Goal: Task Accomplishment & Management: Use online tool/utility

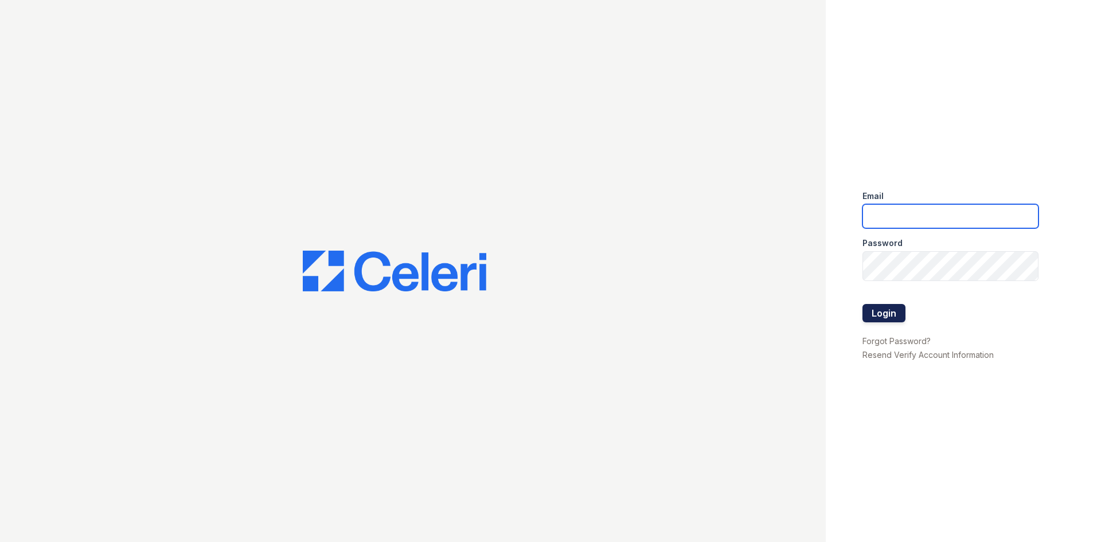
type input "springparc.am@cafmanagement.com"
click at [905, 322] on button "Login" at bounding box center [883, 313] width 43 height 18
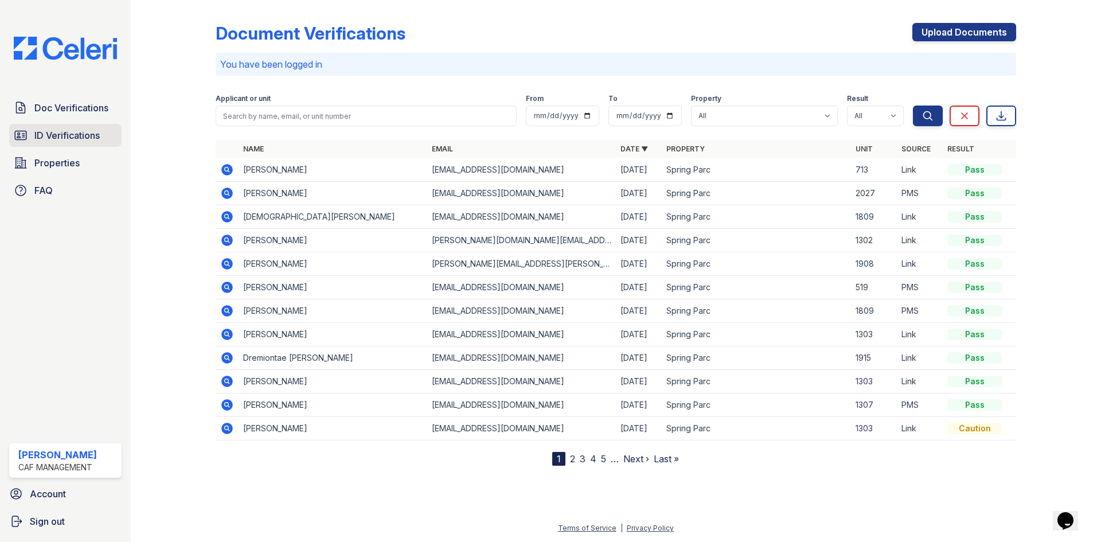
click at [90, 142] on span "ID Verifications" at bounding box center [66, 135] width 65 height 14
